Goal: Task Accomplishment & Management: Complete application form

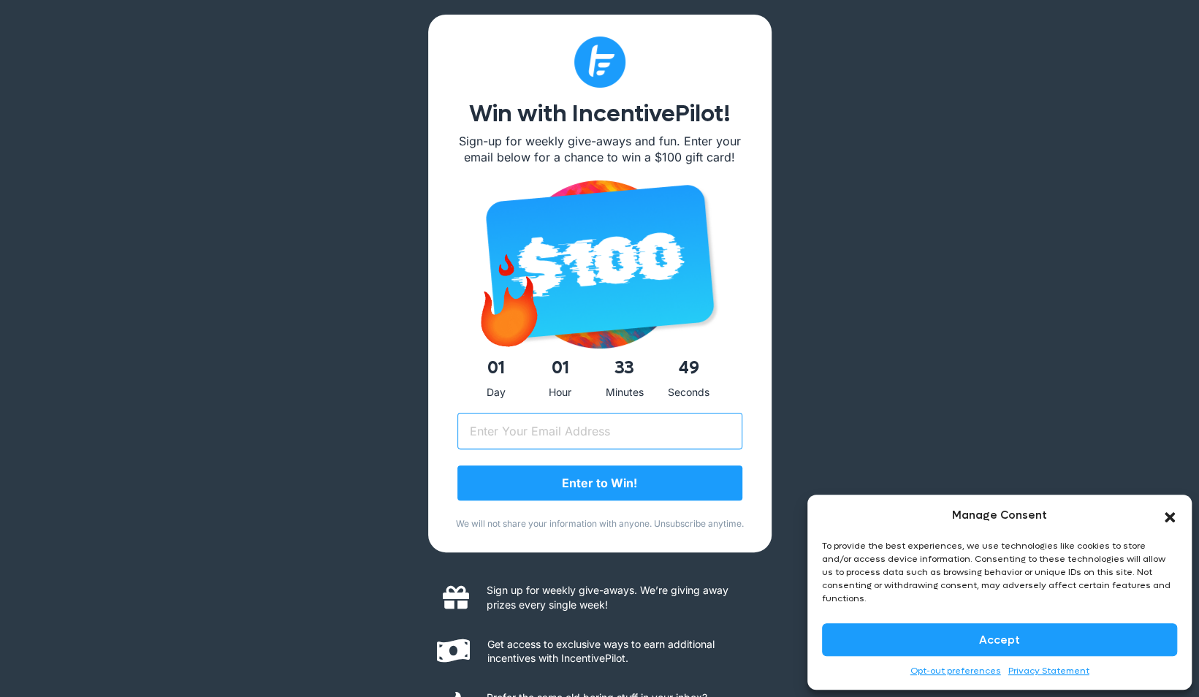
click at [602, 432] on input "Email (Required)" at bounding box center [599, 431] width 285 height 37
type input "m.morgan@tier1performance.com"
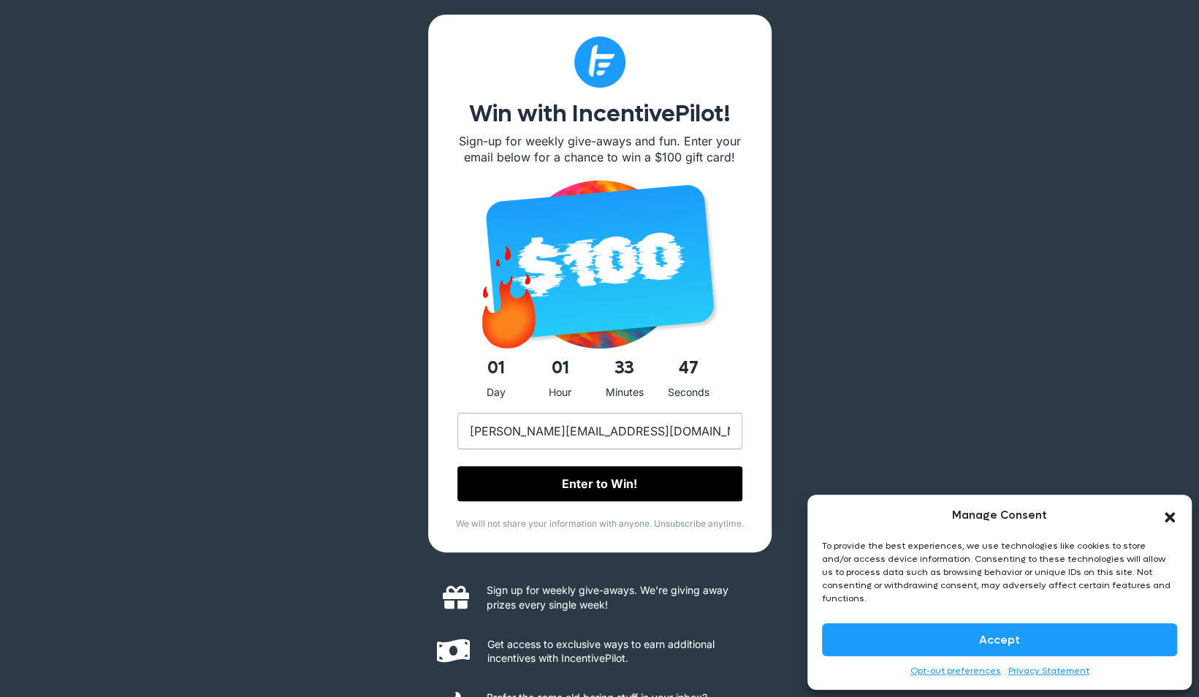
click at [595, 482] on input "Enter to Win!" at bounding box center [599, 483] width 285 height 35
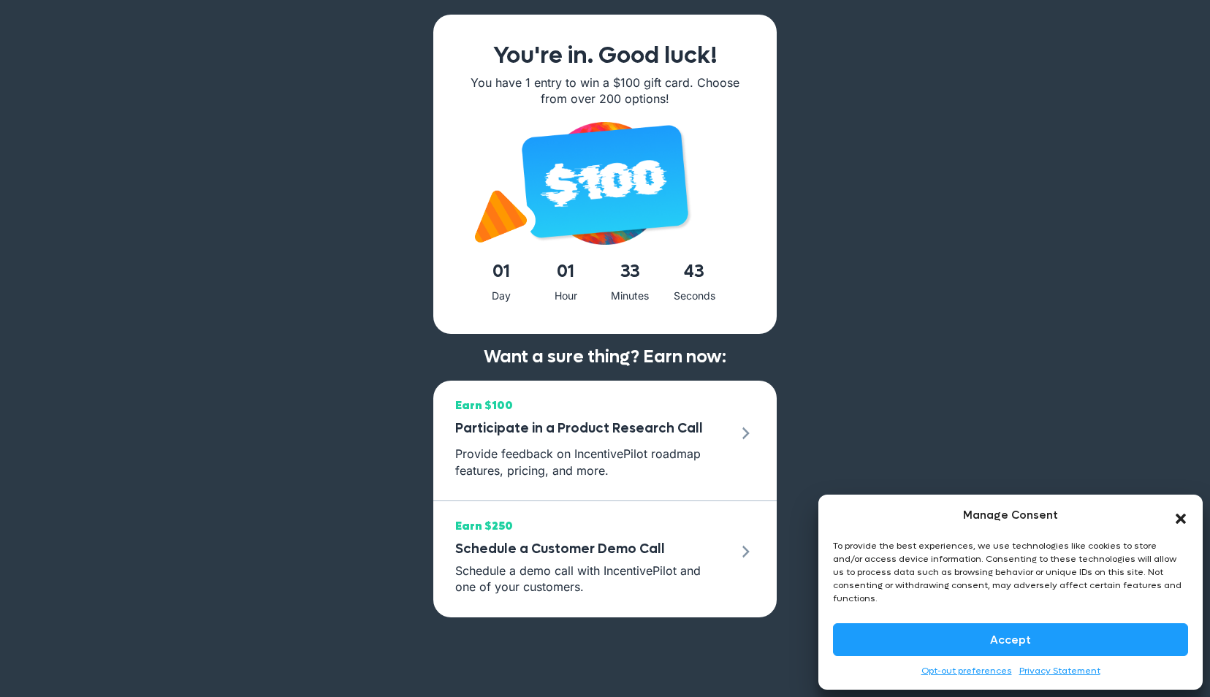
click at [1186, 526] on icon "Close dialog" at bounding box center [1180, 518] width 15 height 15
